Goal: Information Seeking & Learning: Find specific fact

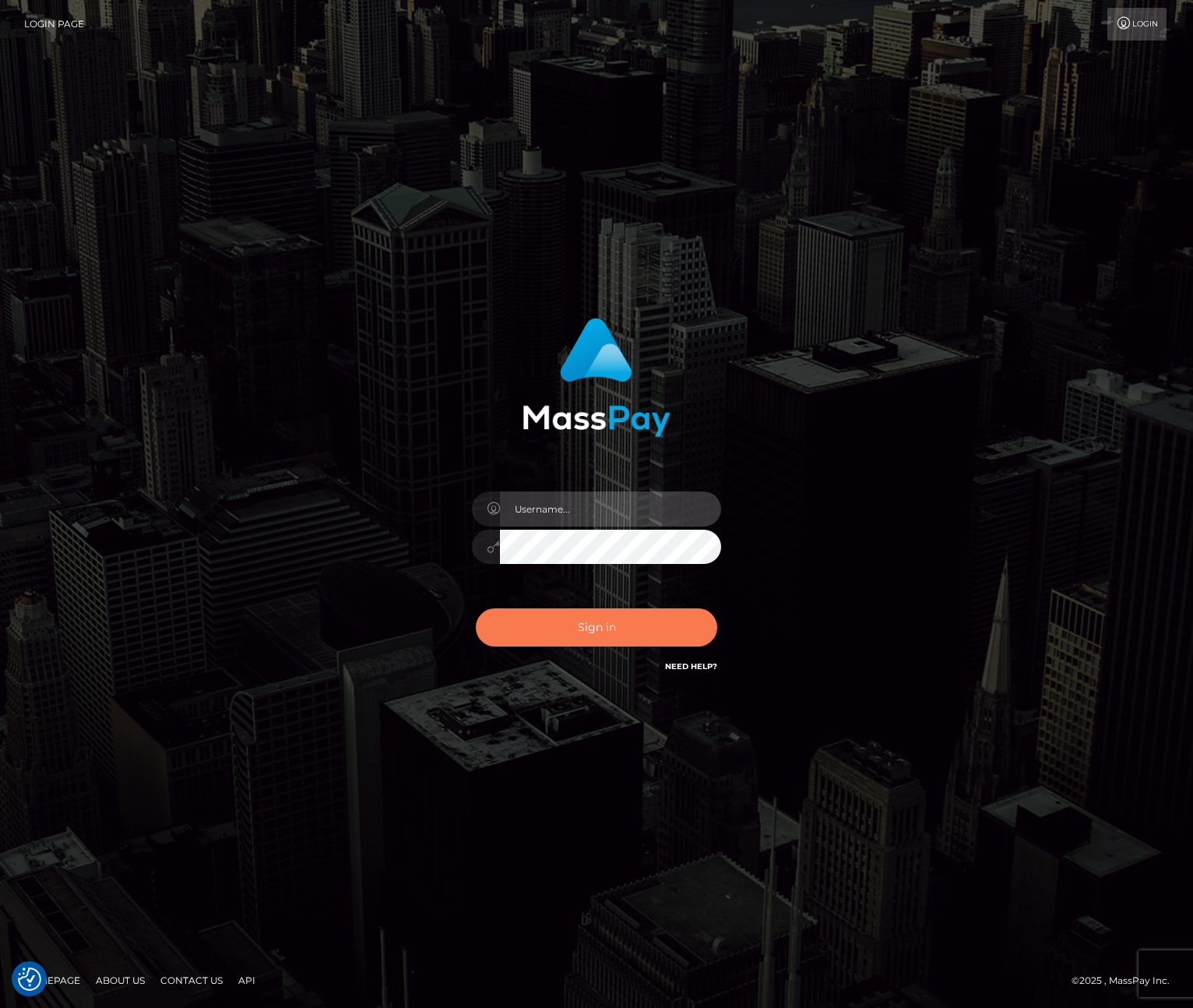
type input "maddie.whop"
click at [569, 621] on button "Sign in" at bounding box center [596, 628] width 242 height 38
type input "maddie.whop"
click at [587, 634] on button "Sign in" at bounding box center [596, 628] width 242 height 38
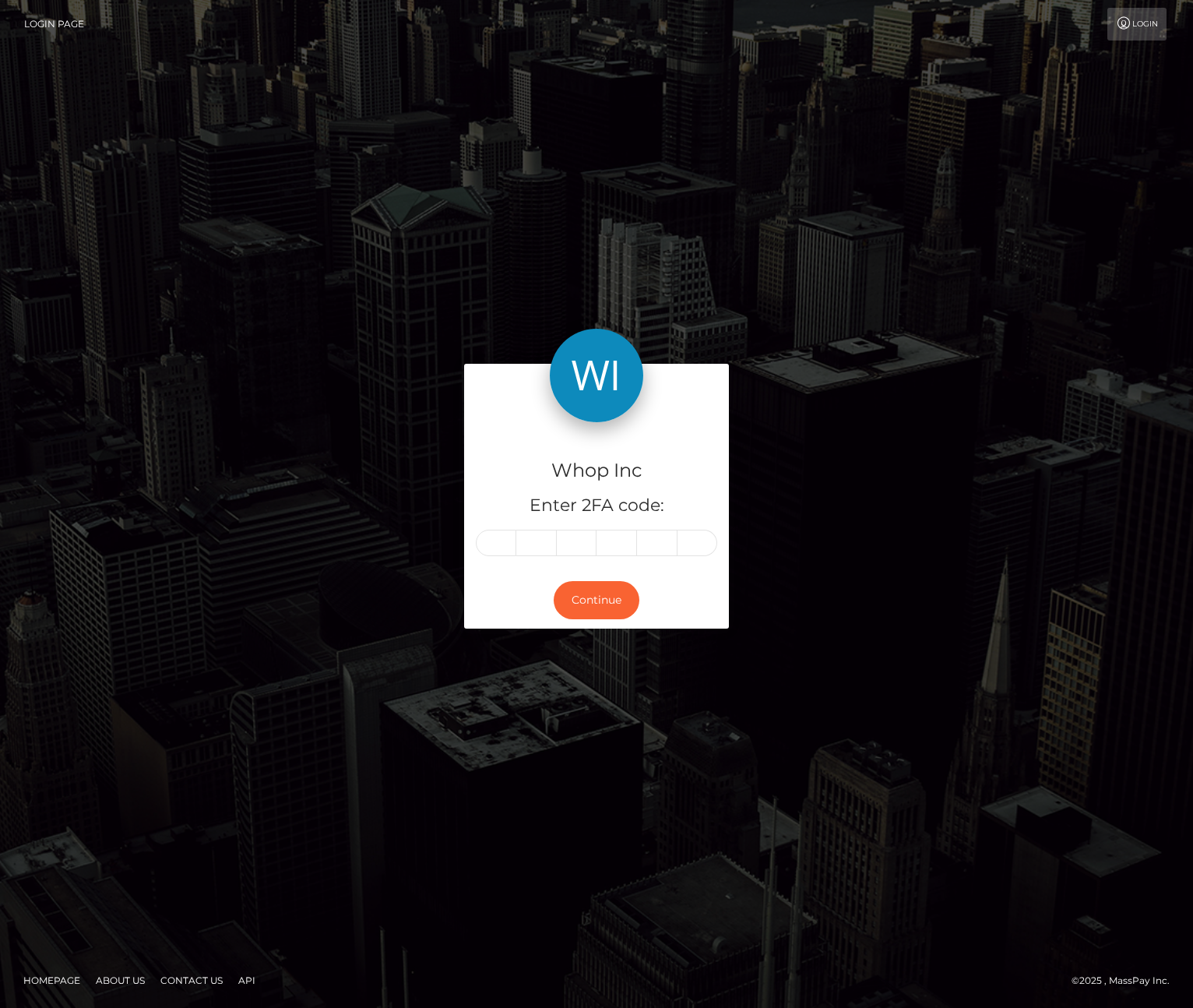
click at [489, 534] on input "text" at bounding box center [496, 542] width 40 height 27
type input "5"
type input "1"
type input "0"
type input "3"
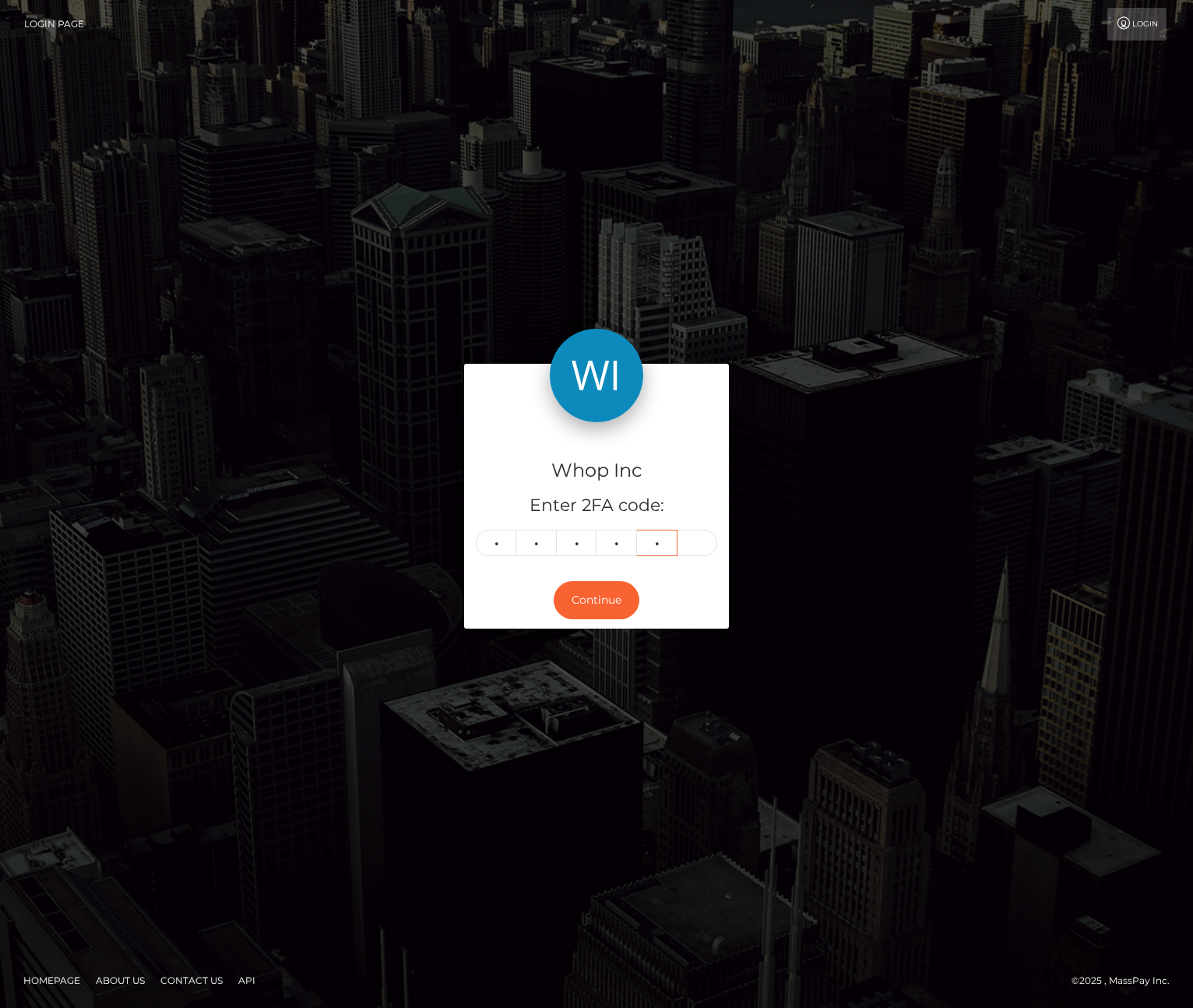
type input "3"
type input "5"
type input "1"
type input "0"
type input "3"
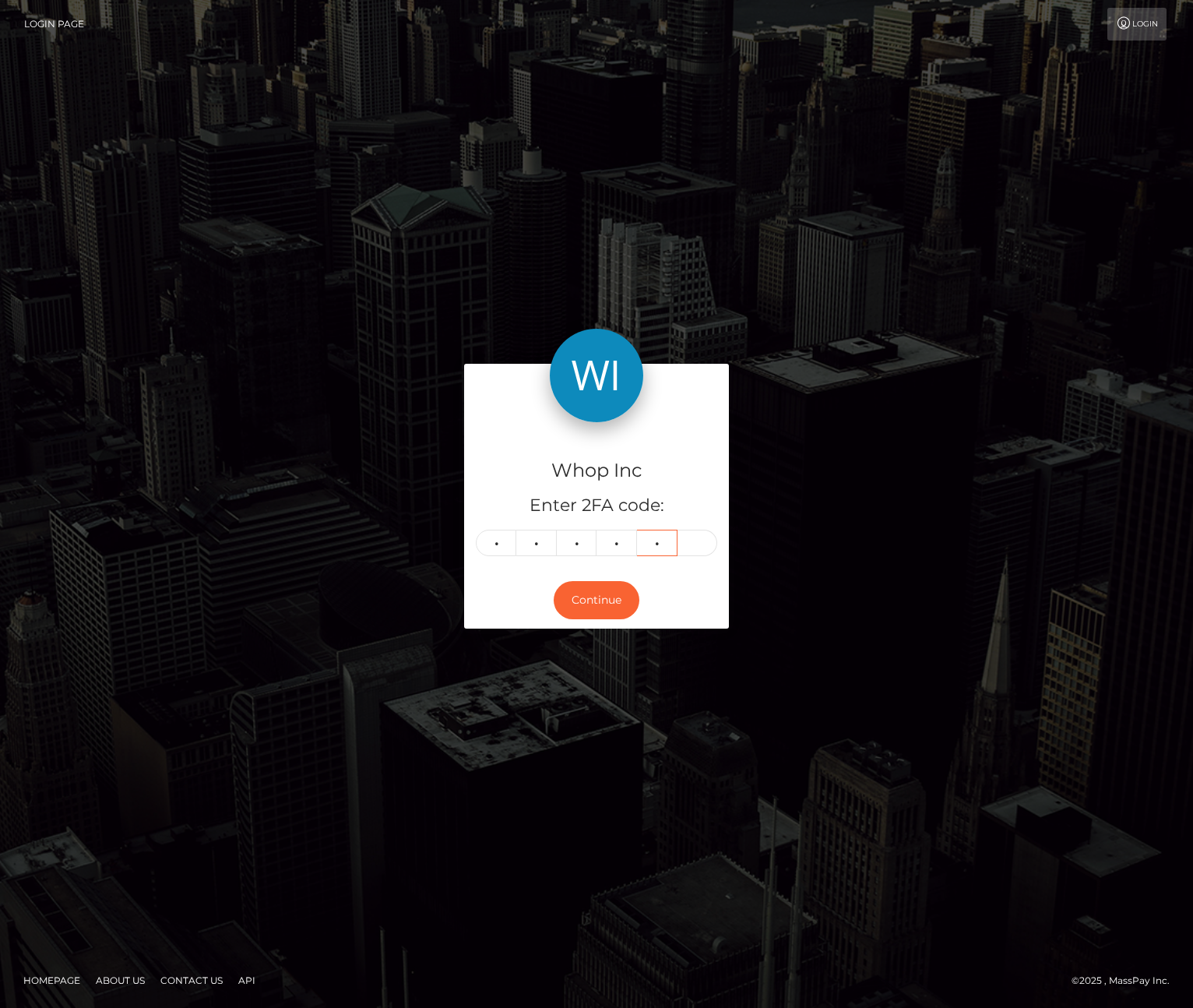
type input "3"
type input "9"
click at [583, 600] on button "Continue" at bounding box center [596, 600] width 86 height 38
click at [627, 598] on button "Continue" at bounding box center [596, 600] width 86 height 38
click at [590, 590] on button "Continue" at bounding box center [596, 600] width 86 height 38
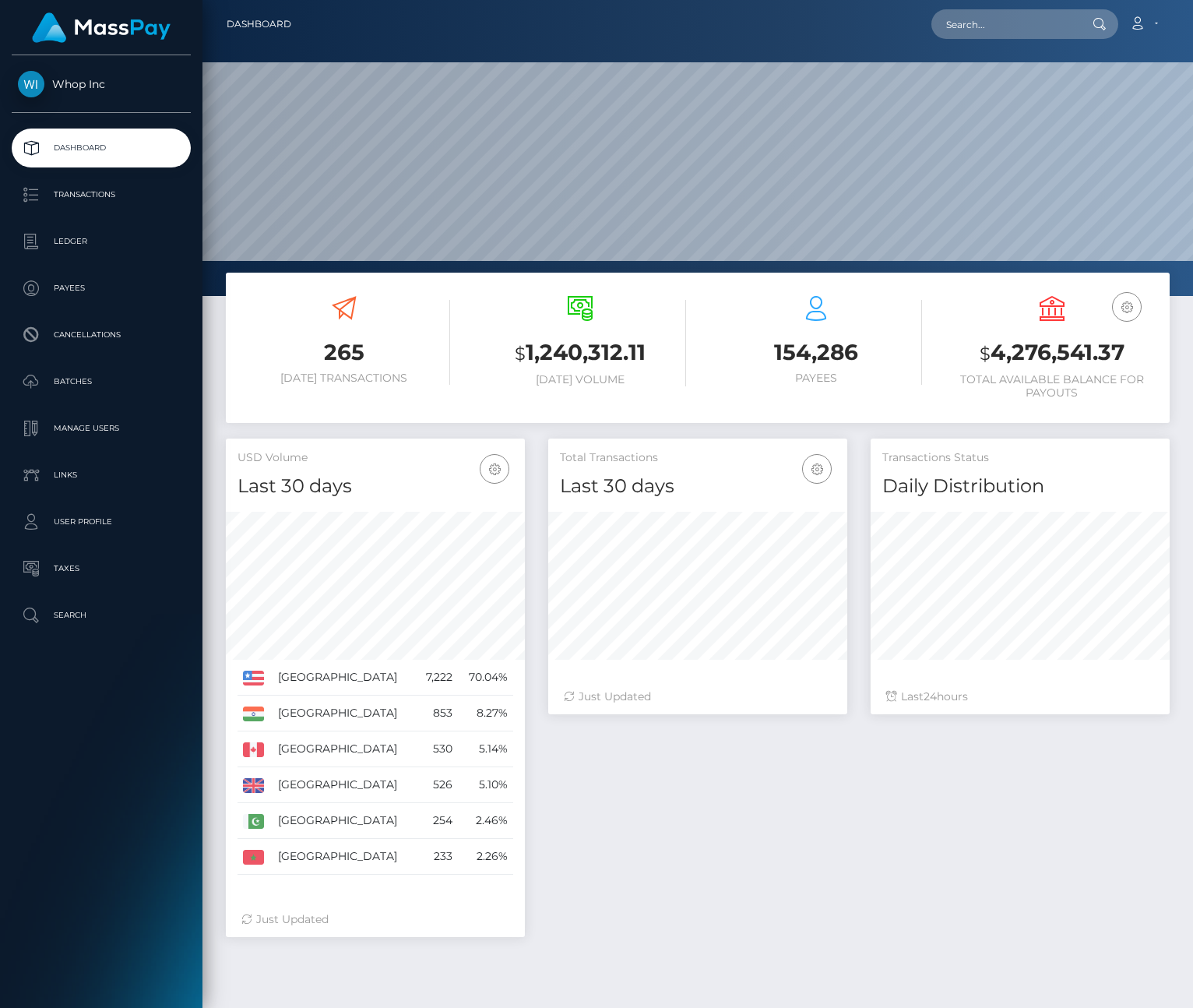
scroll to position [276, 299]
click at [372, 860] on td "Morocco" at bounding box center [345, 857] width 144 height 36
drag, startPoint x: 504, startPoint y: 858, endPoint x: 235, endPoint y: 858, distance: 269.0
click at [238, 858] on tr "Morocco 233 2.26%" at bounding box center [375, 857] width 276 height 36
click at [335, 873] on td "Morocco" at bounding box center [345, 857] width 144 height 36
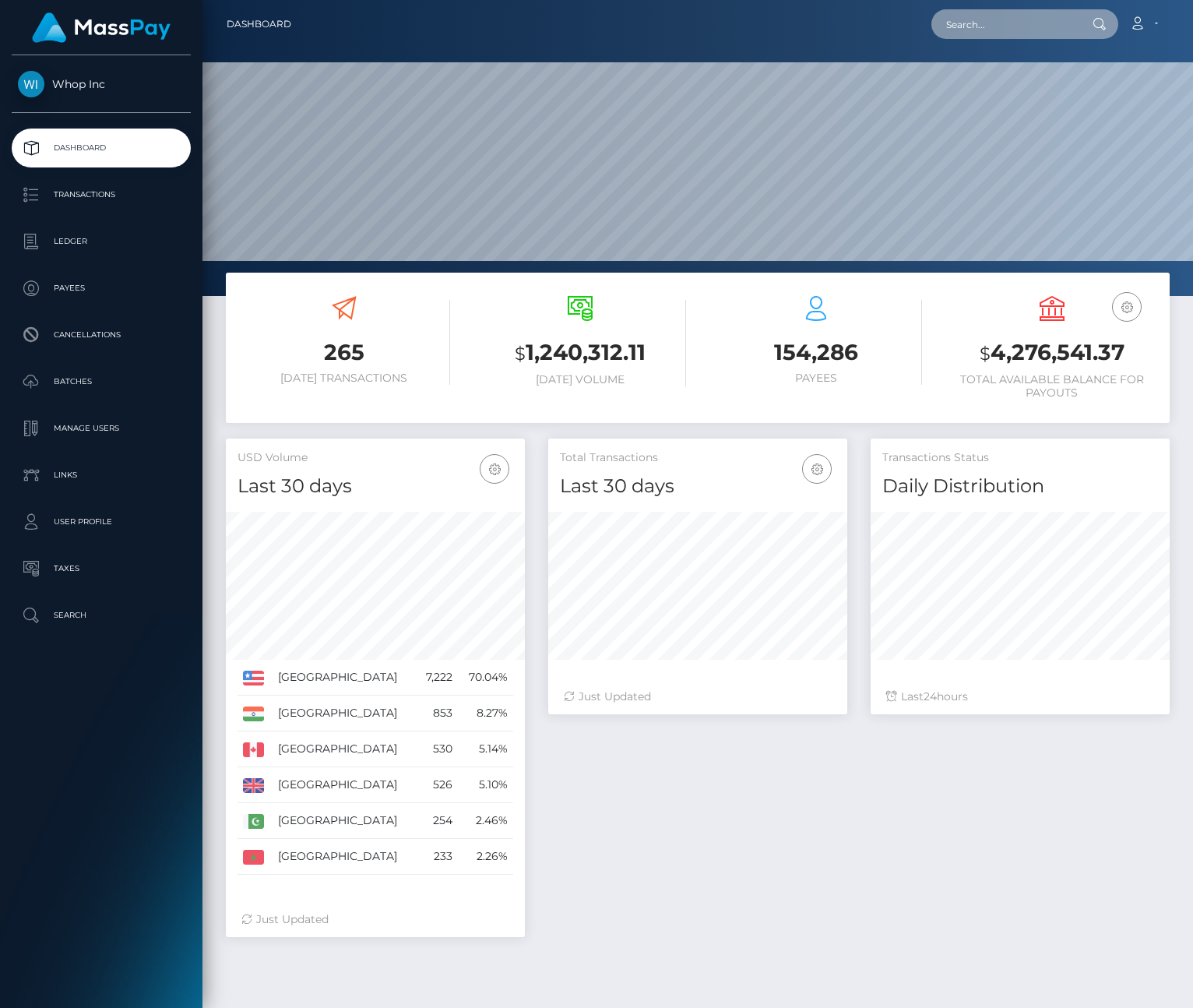
click at [1006, 34] on input "text" at bounding box center [1005, 24] width 147 height 29
paste input "wdonovan51@yahoo.com"
type input "wdonovan51@yahoo.com"
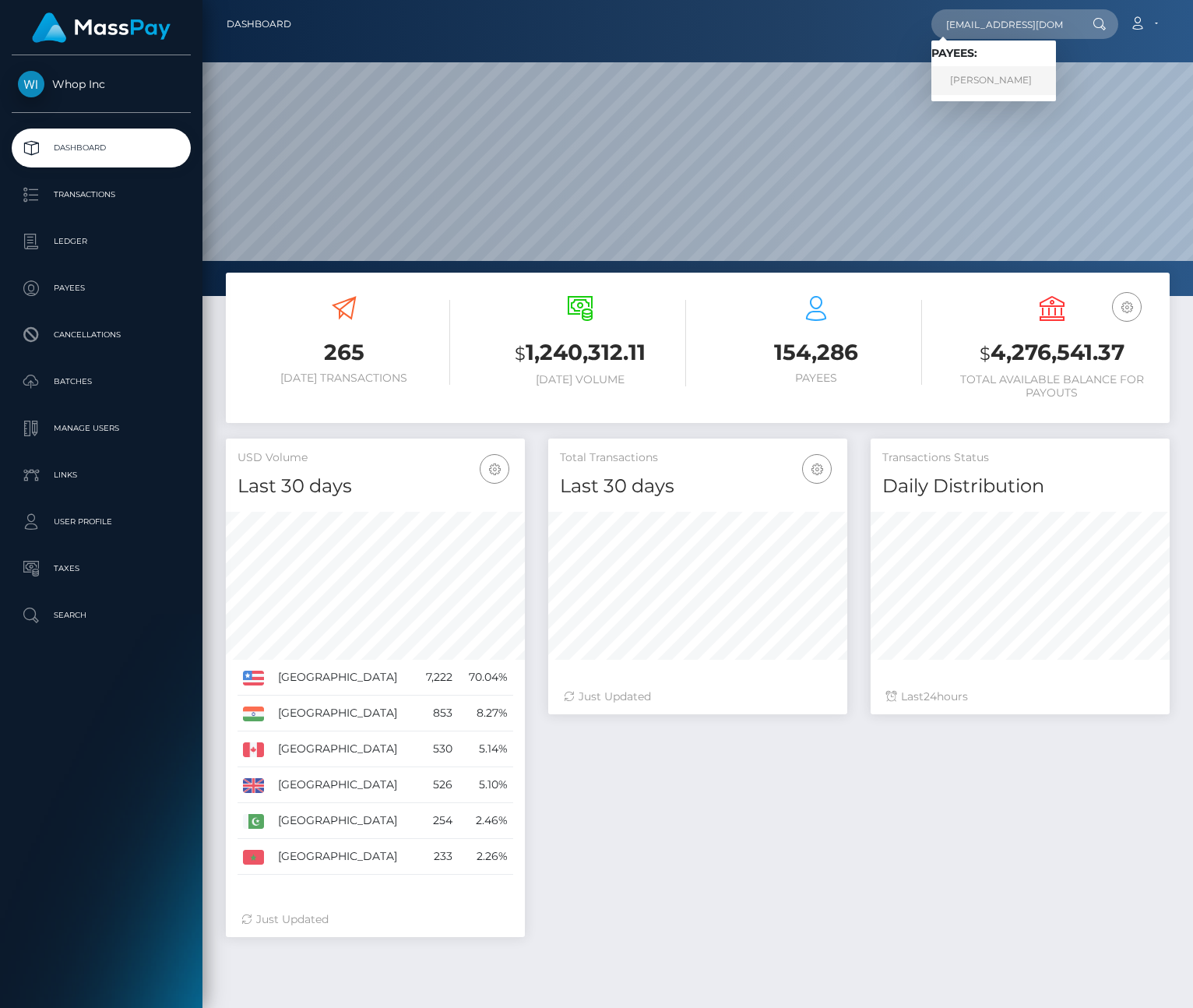
click at [1001, 82] on link "carrie bayer" at bounding box center [994, 80] width 125 height 28
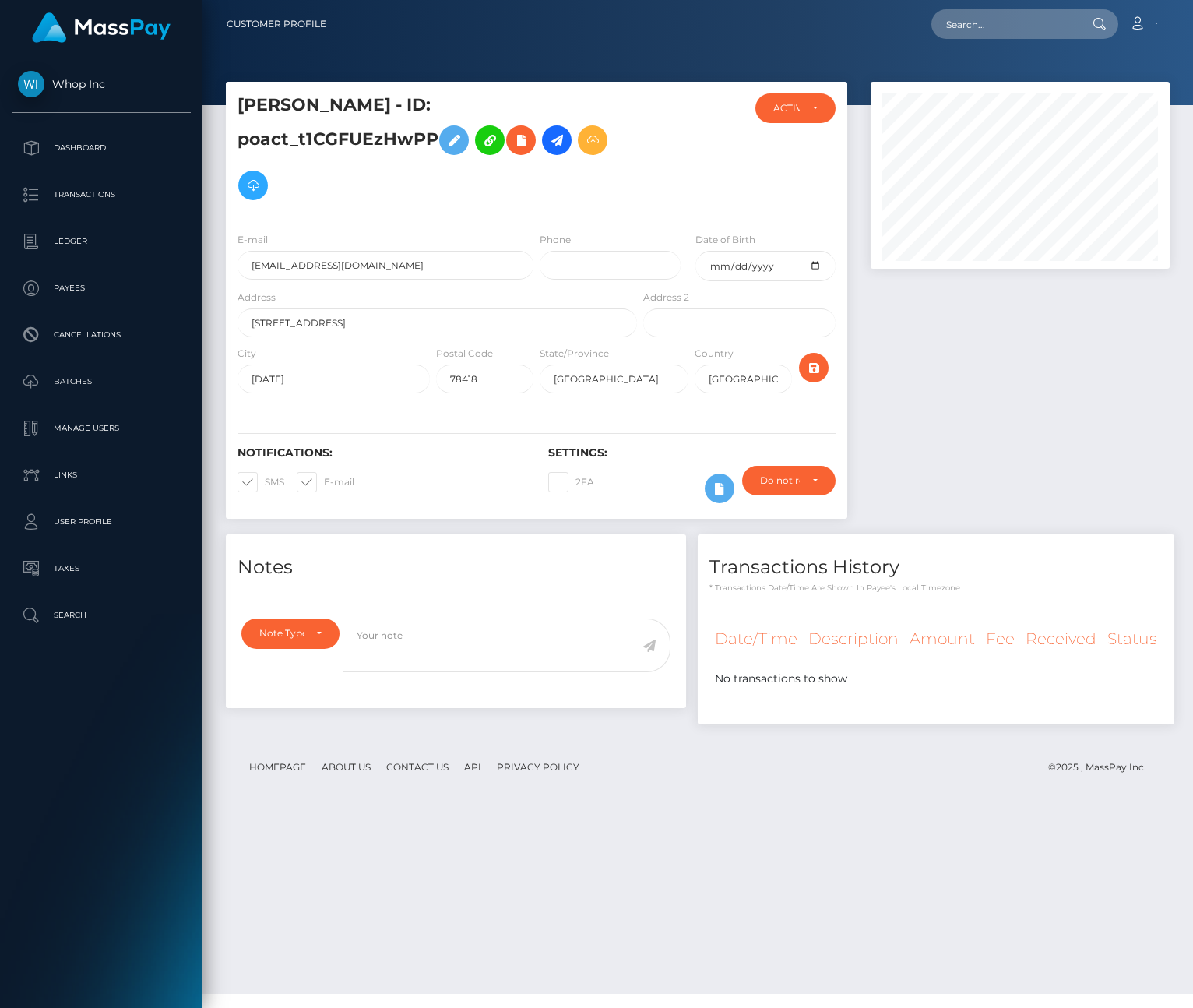
scroll to position [187, 299]
click at [398, 115] on h5 "carrie bayer - ID: poact_t1CGFUEzHwPP" at bounding box center [432, 150] width 391 height 115
